Goal: Find specific page/section: Find specific page/section

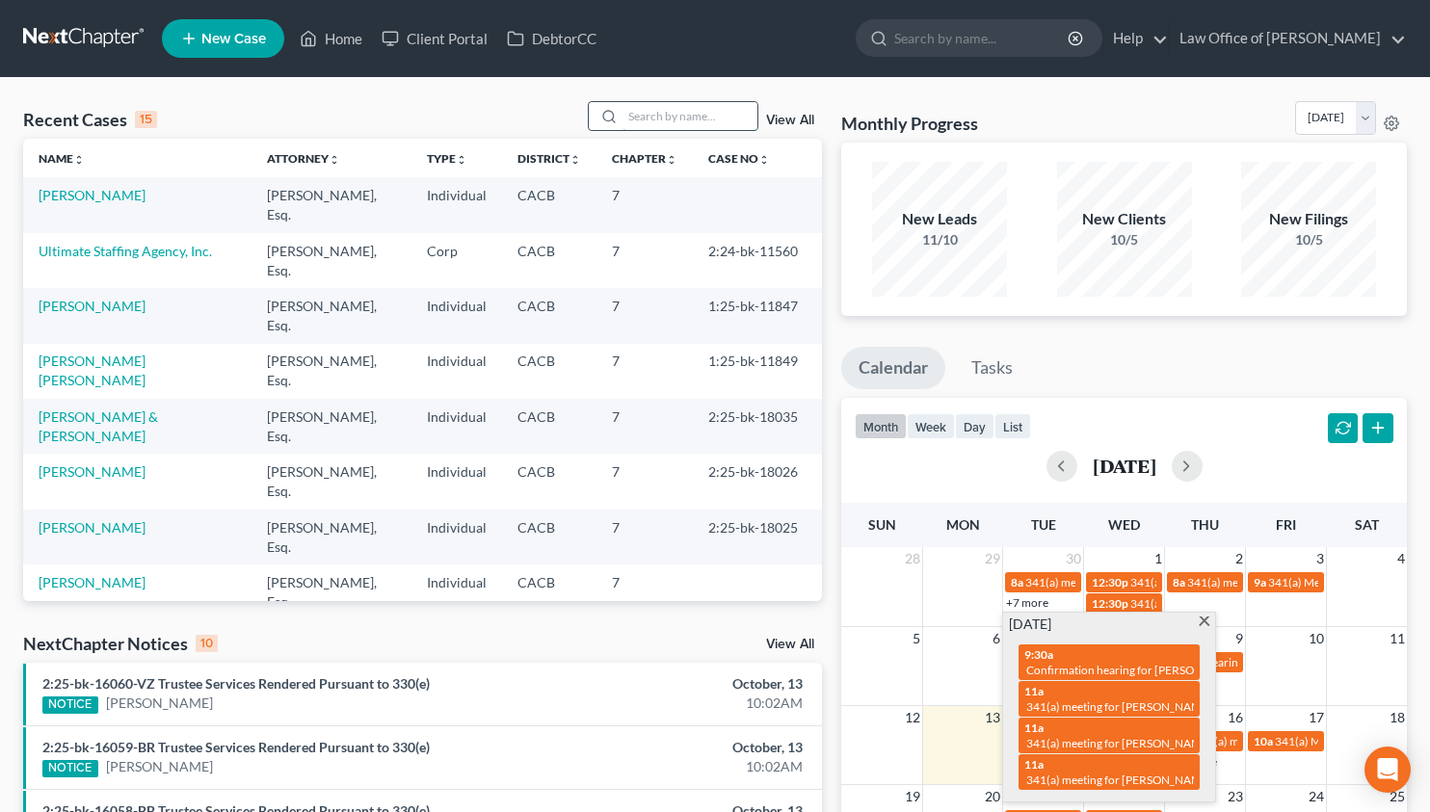
click at [693, 111] on input "search" at bounding box center [690, 116] width 135 height 28
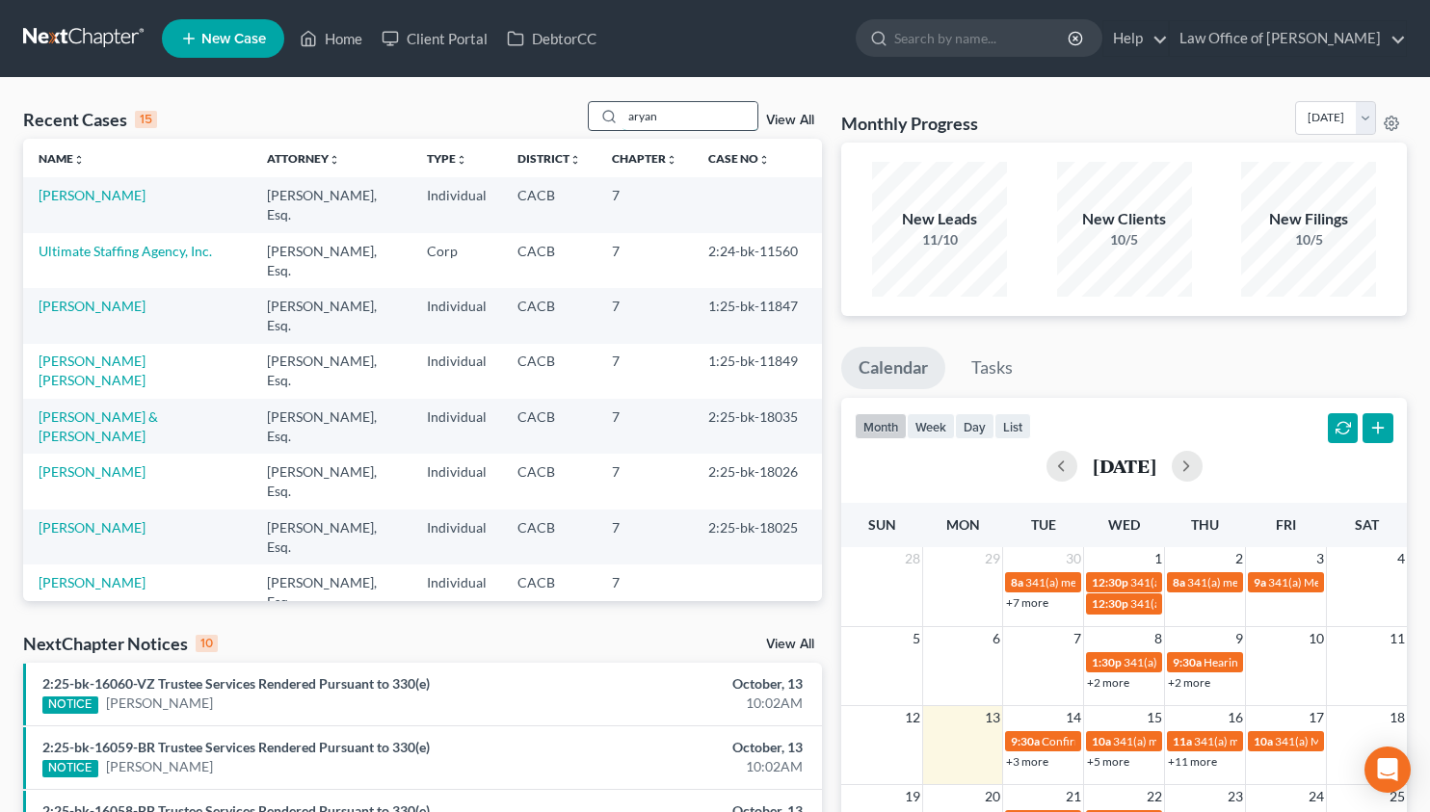
type input "aryan"
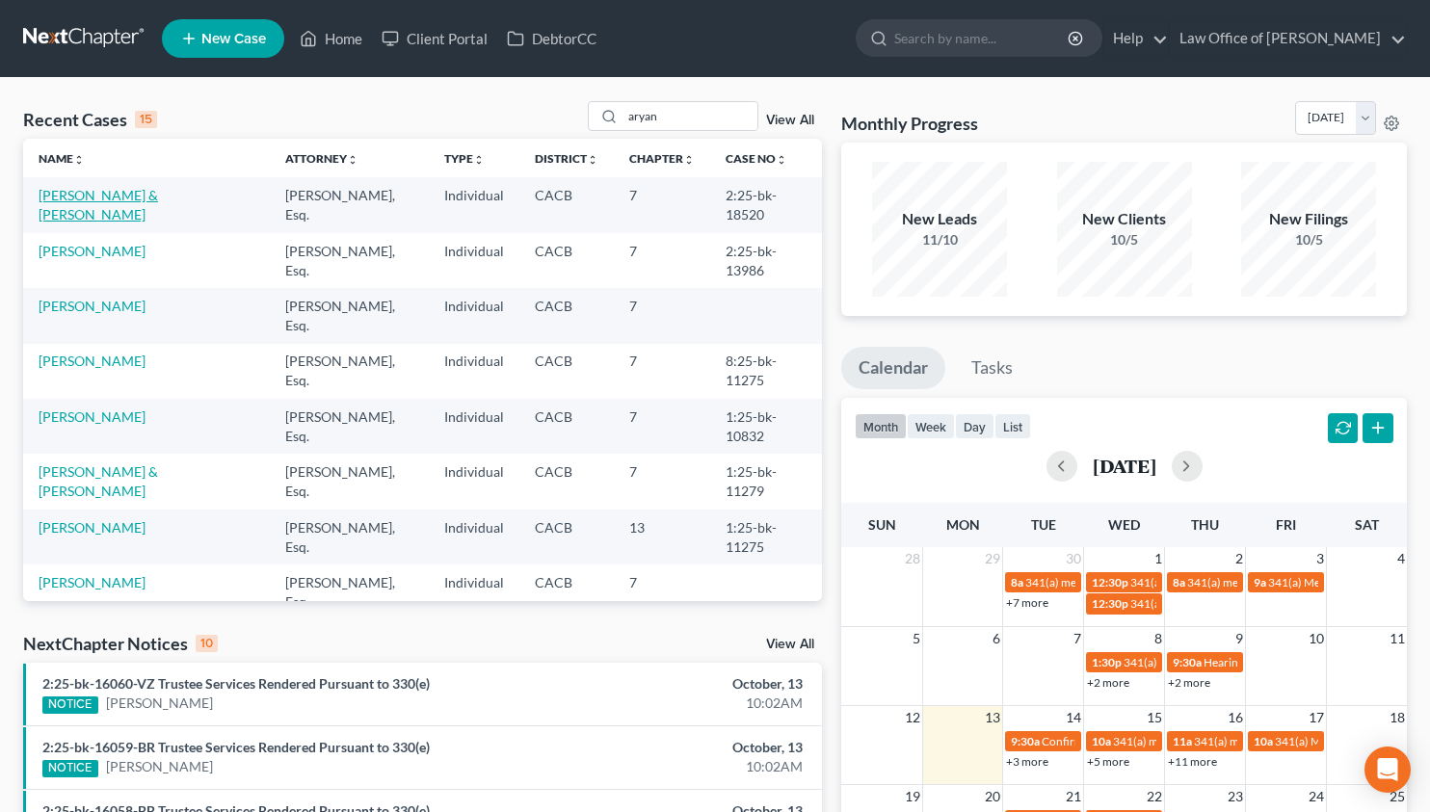
click at [122, 198] on link "[PERSON_NAME] & [PERSON_NAME]" at bounding box center [99, 205] width 120 height 36
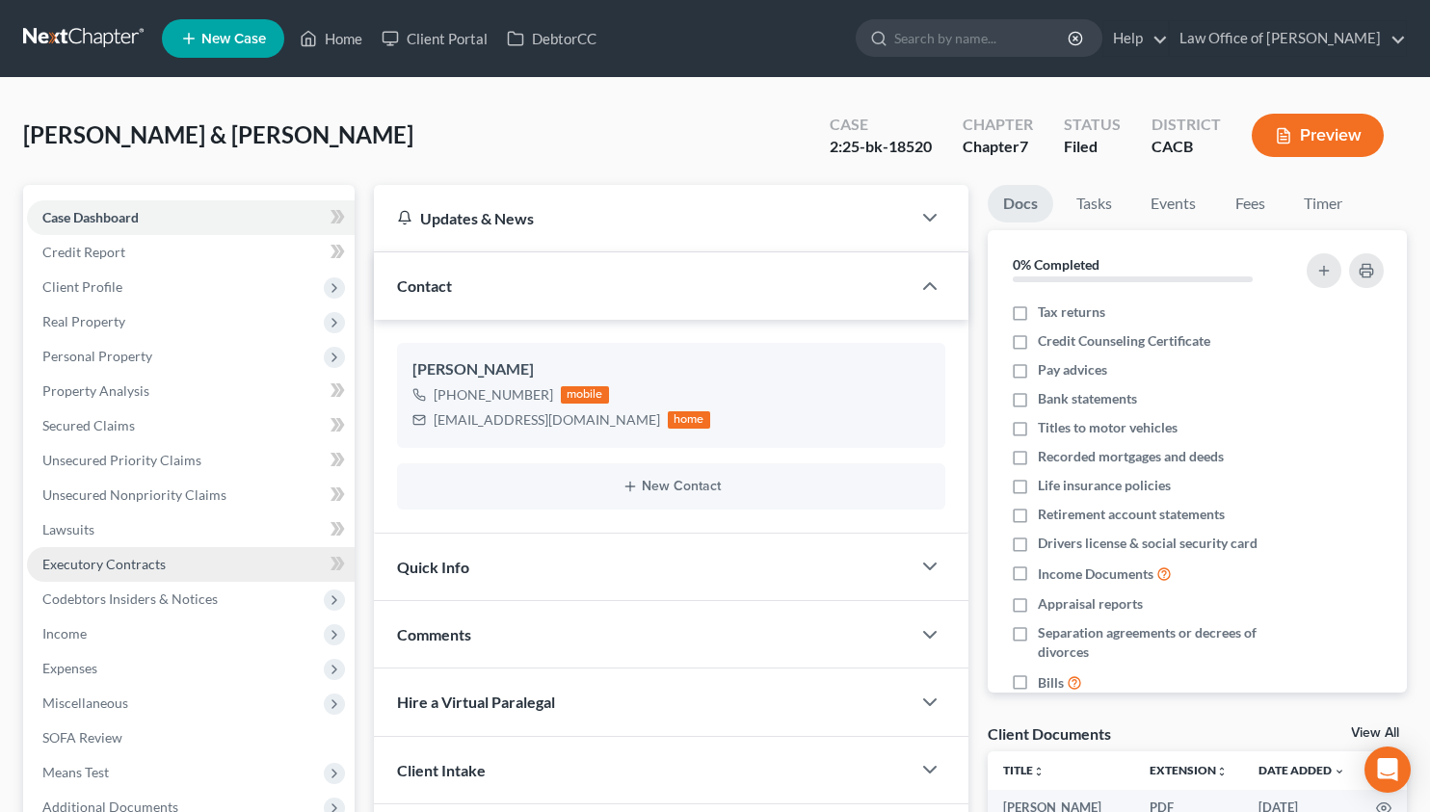
scroll to position [306, 0]
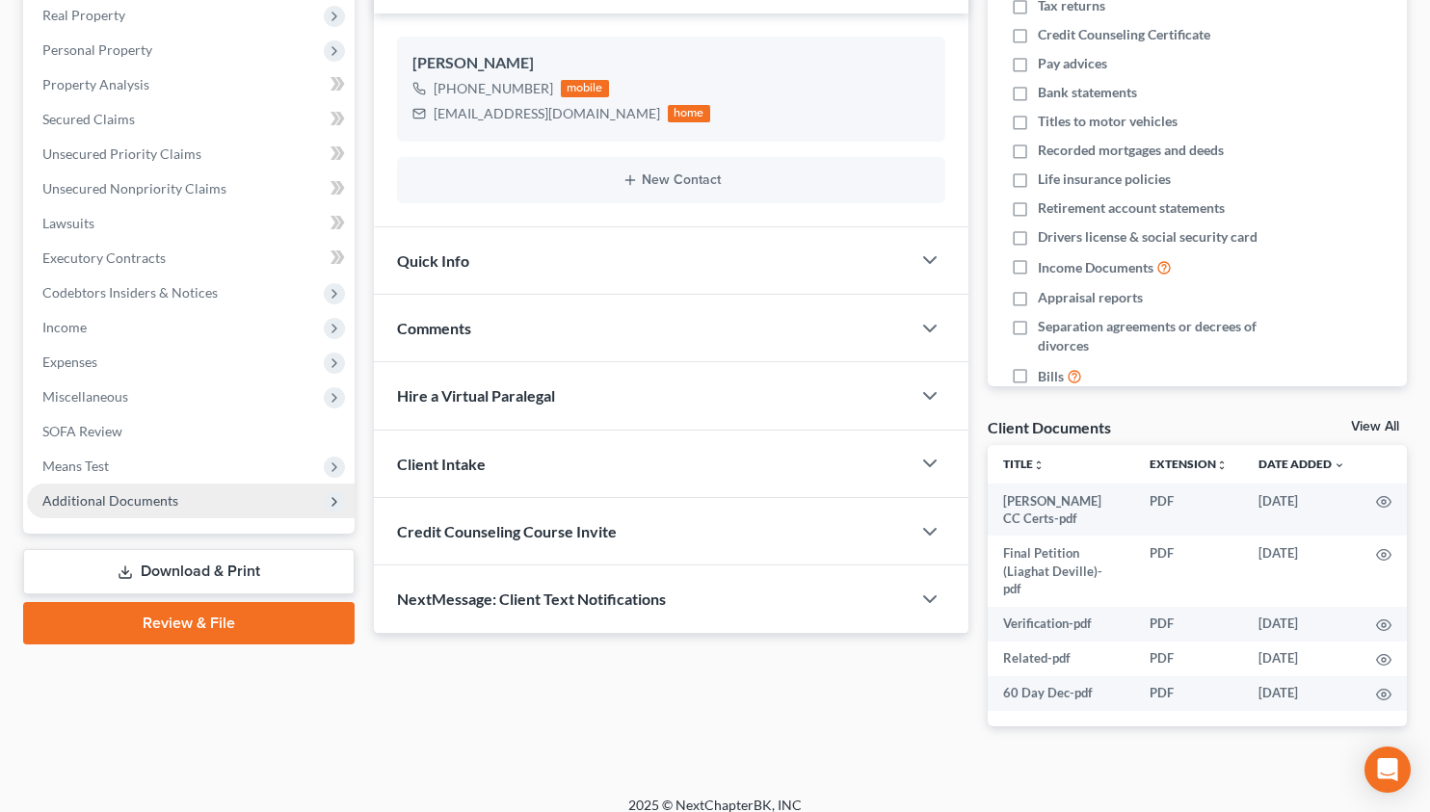
click at [225, 495] on span "Additional Documents" at bounding box center [191, 501] width 328 height 35
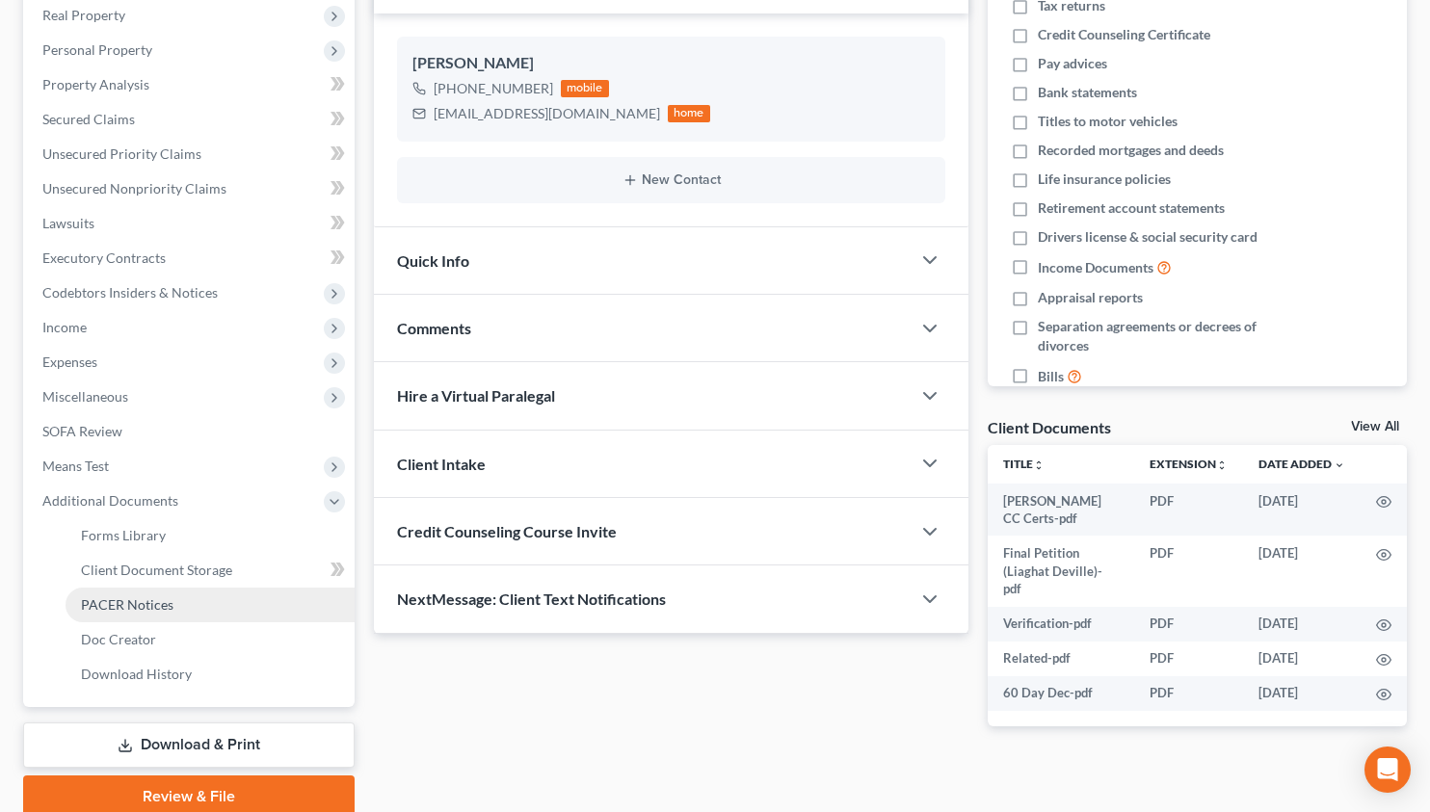
click at [204, 614] on link "PACER Notices" at bounding box center [210, 605] width 289 height 35
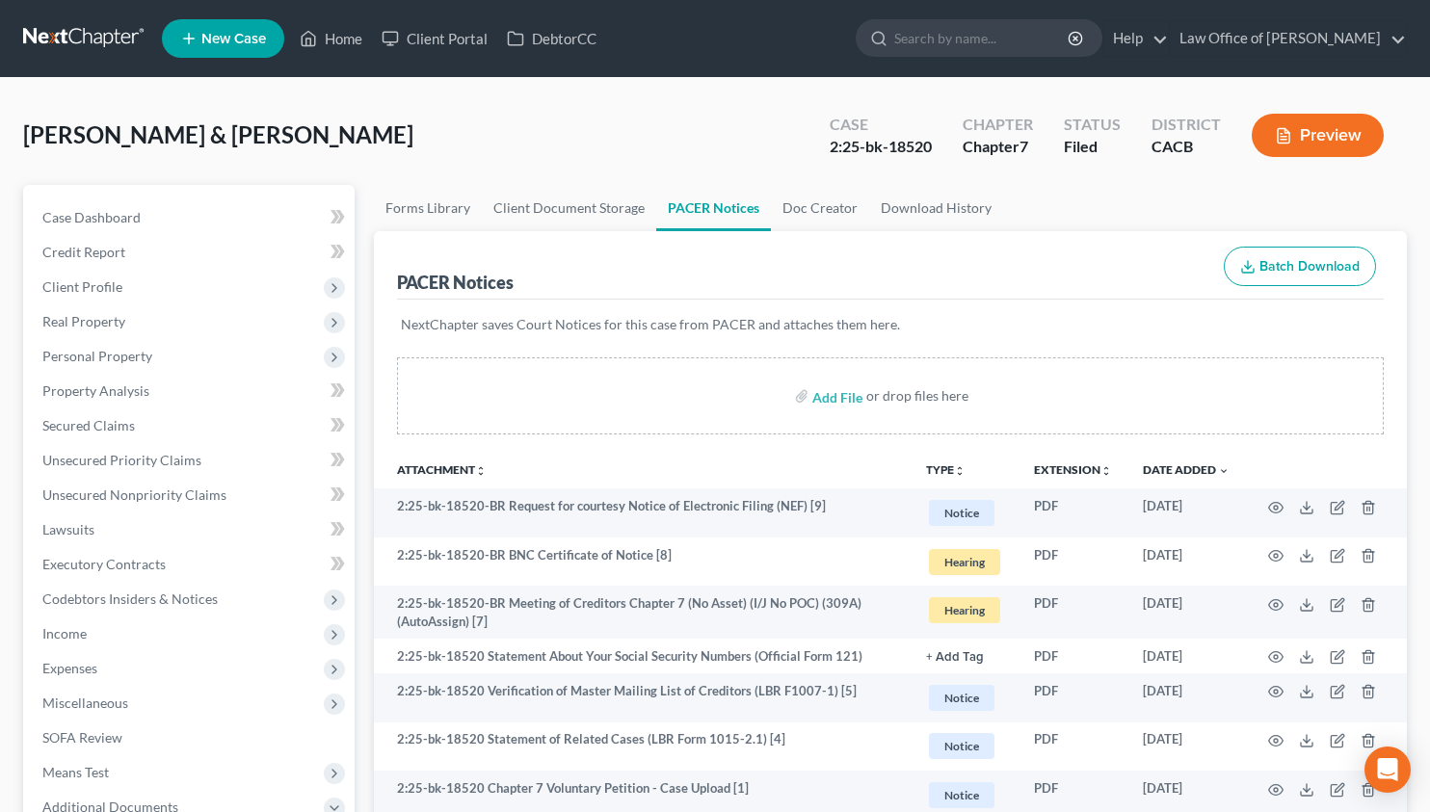
scroll to position [385, 0]
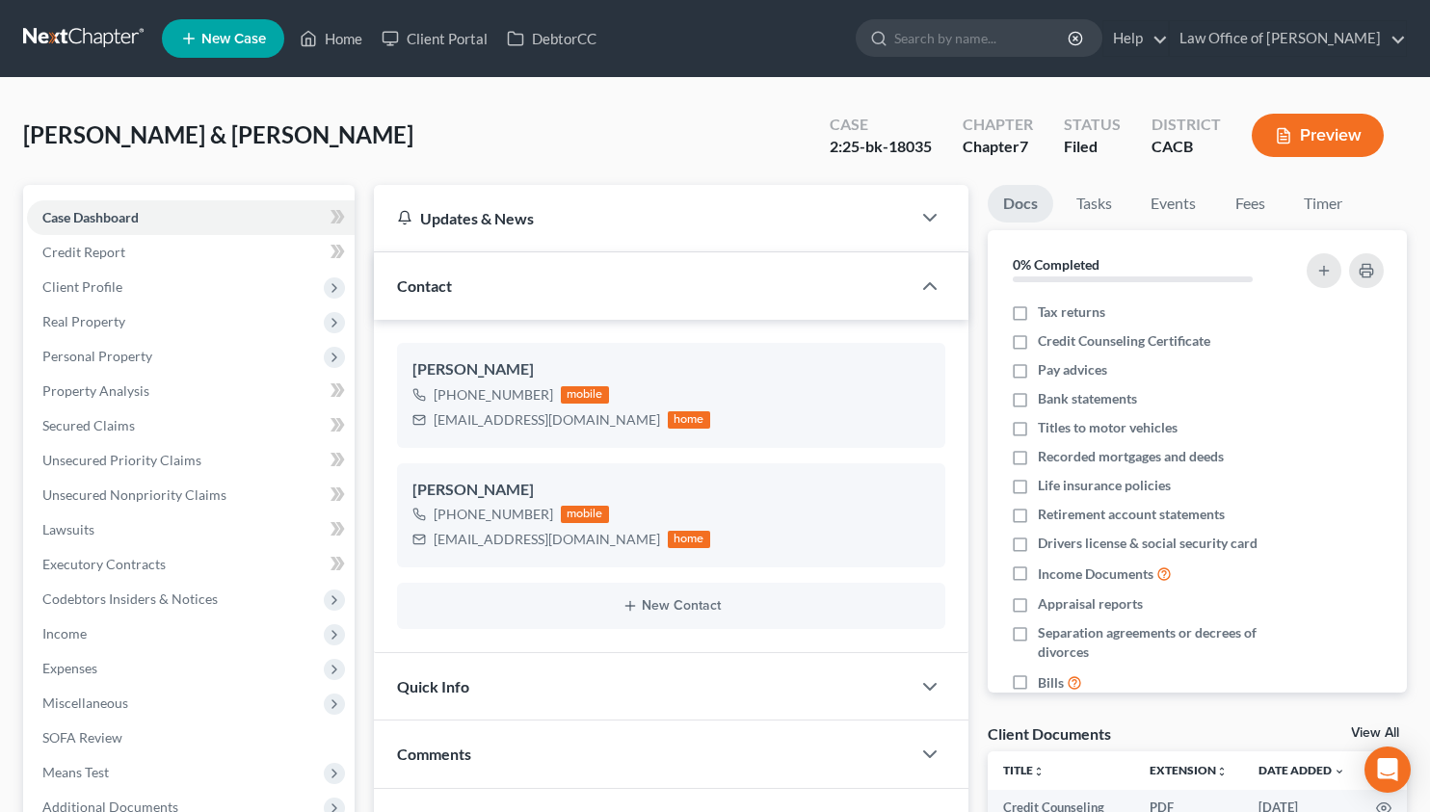
click at [65, 33] on link at bounding box center [84, 38] width 123 height 35
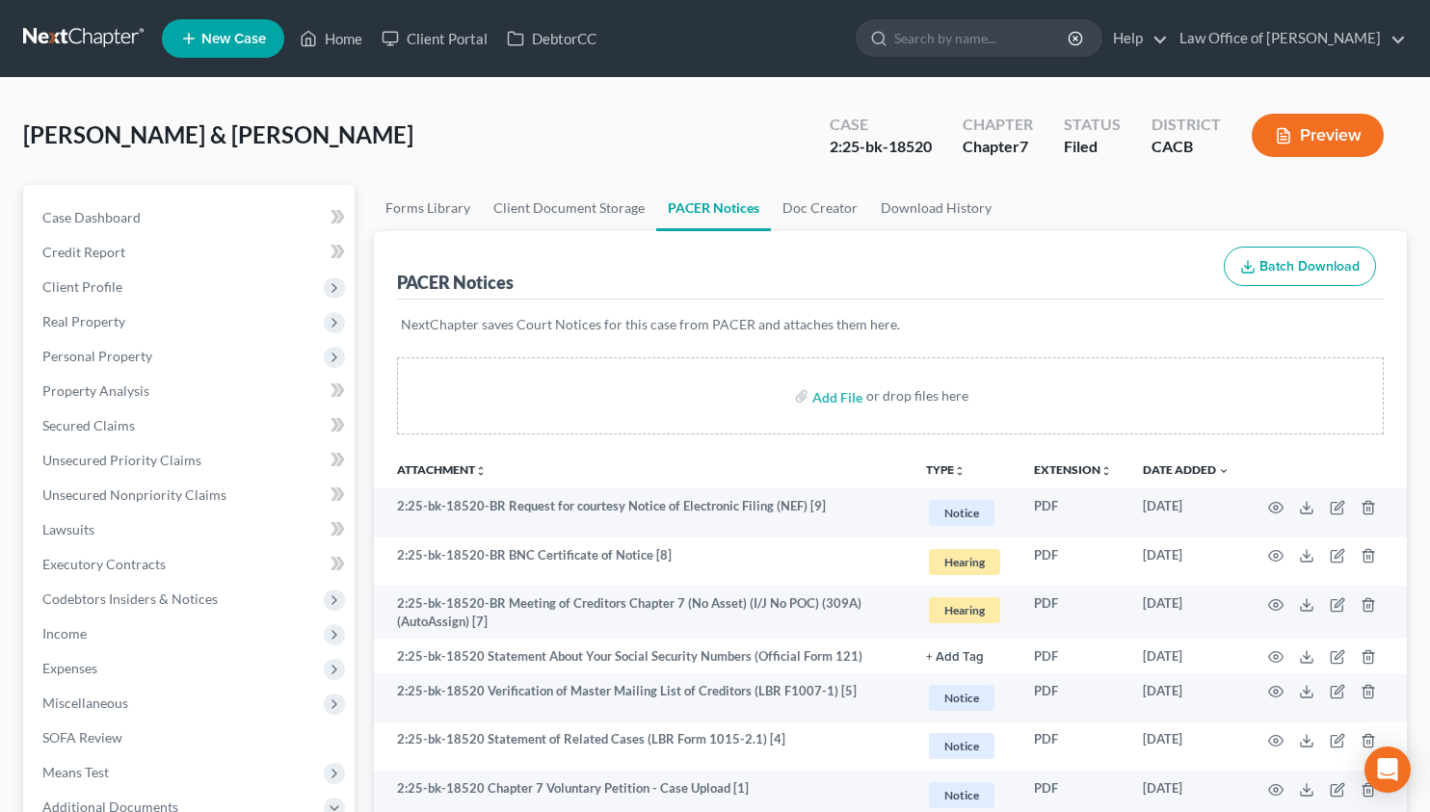
click at [72, 38] on link at bounding box center [84, 38] width 123 height 35
